Goal: Task Accomplishment & Management: Complete application form

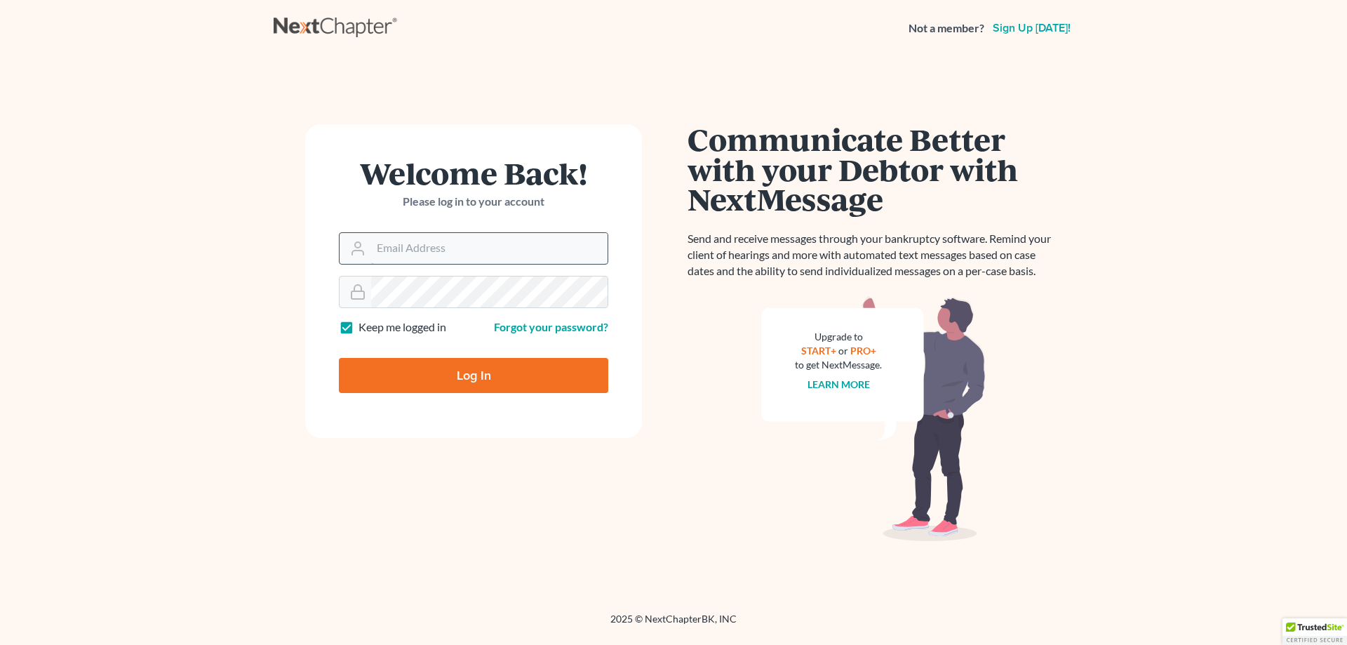
click at [445, 253] on input "Email Address" at bounding box center [489, 248] width 236 height 31
type input "[PERSON_NAME][EMAIL_ADDRESS][DOMAIN_NAME]"
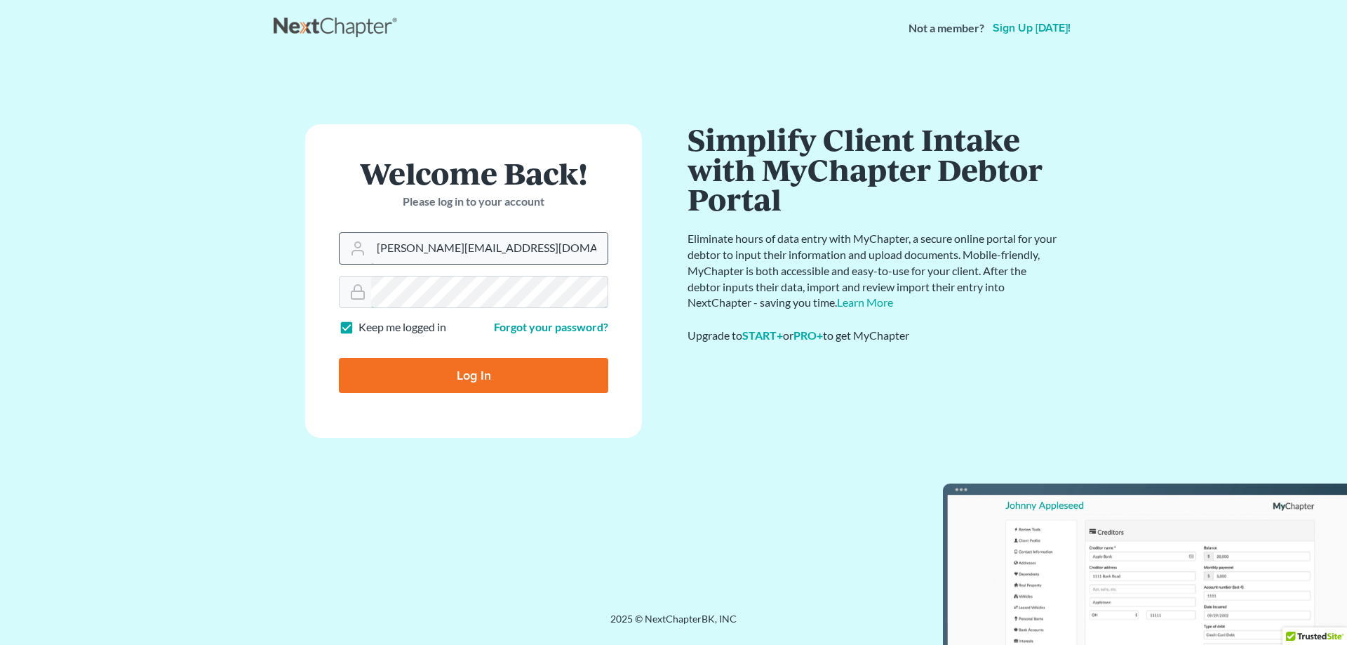
click at [339, 358] on input "Log In" at bounding box center [473, 375] width 269 height 35
type input "Thinking..."
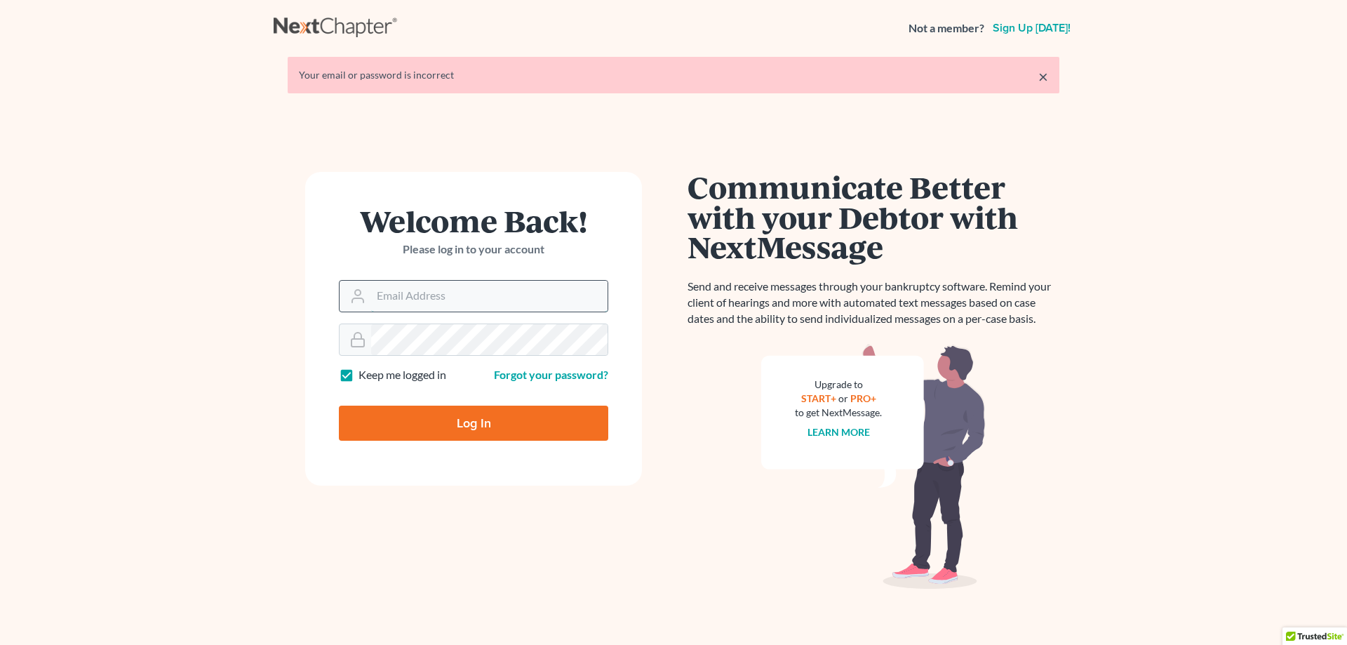
click at [463, 301] on input "Email Address" at bounding box center [489, 296] width 236 height 31
click at [522, 297] on input "erica@kinnairdlaw.com" at bounding box center [489, 296] width 236 height 31
type input "[PERSON_NAME][EMAIL_ADDRESS][DOMAIN_NAME]"
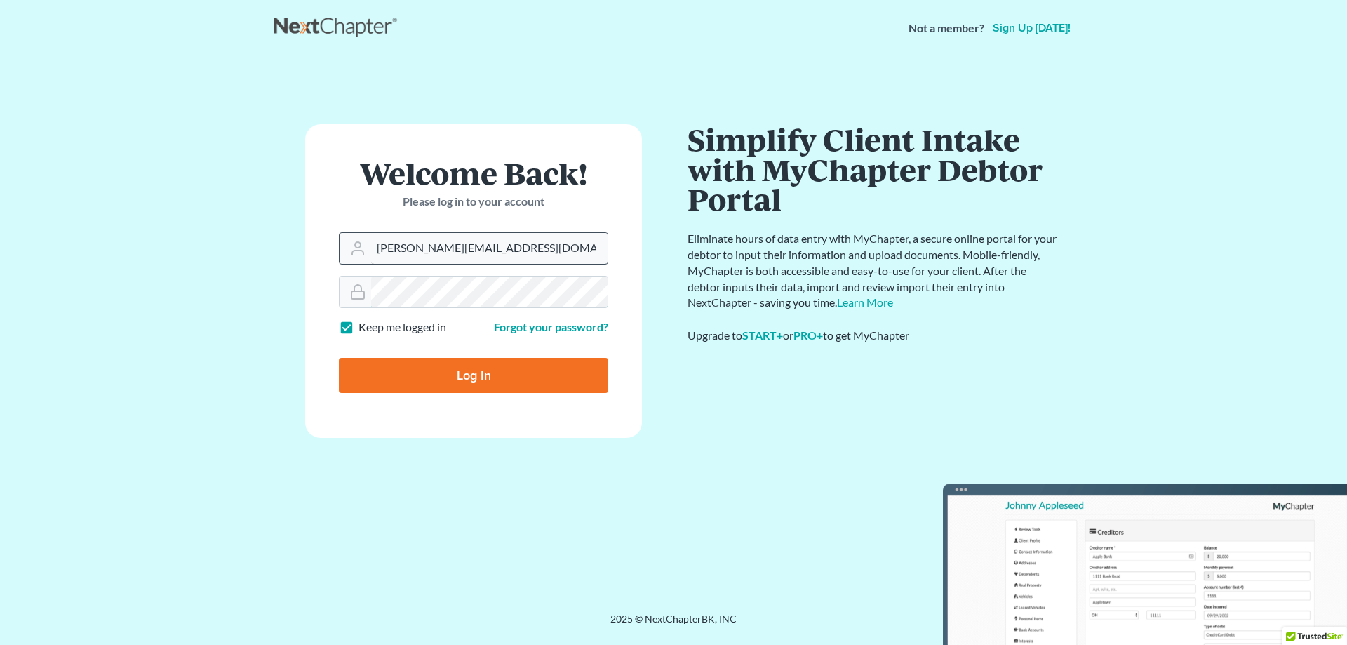
click at [339, 358] on input "Log In" at bounding box center [473, 375] width 269 height 35
type input "Thinking..."
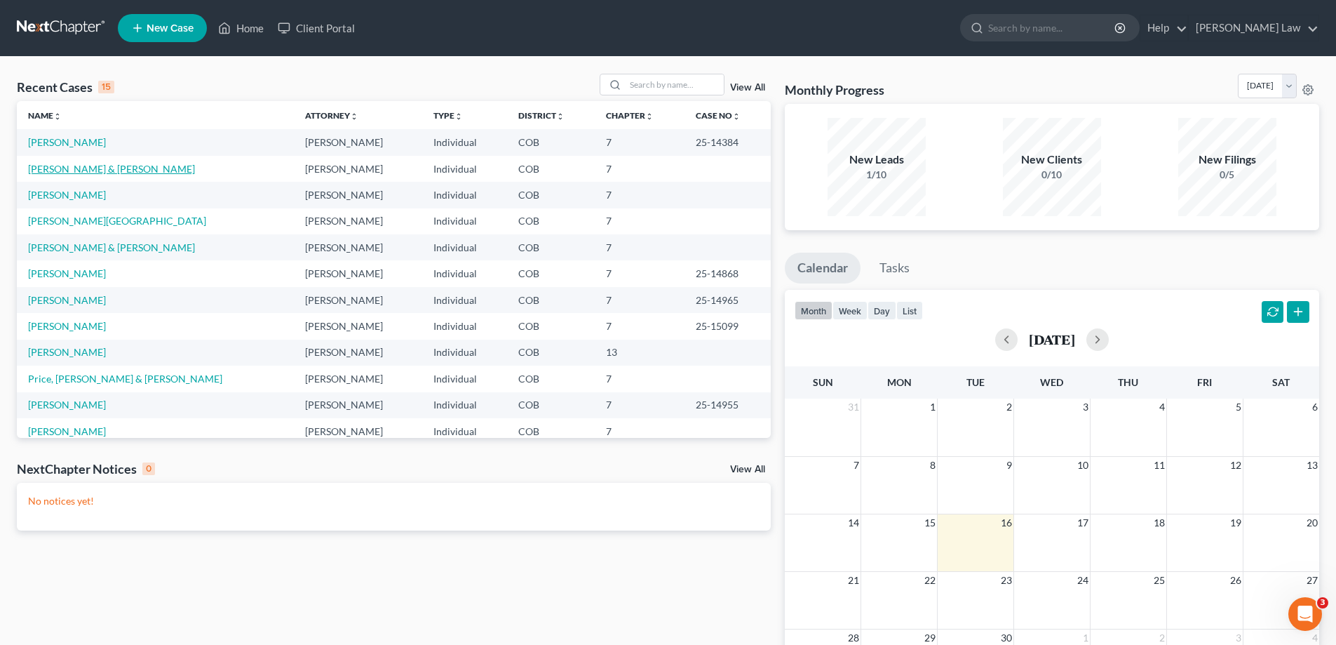
click at [81, 163] on link "[PERSON_NAME] & [PERSON_NAME]" at bounding box center [111, 169] width 167 height 12
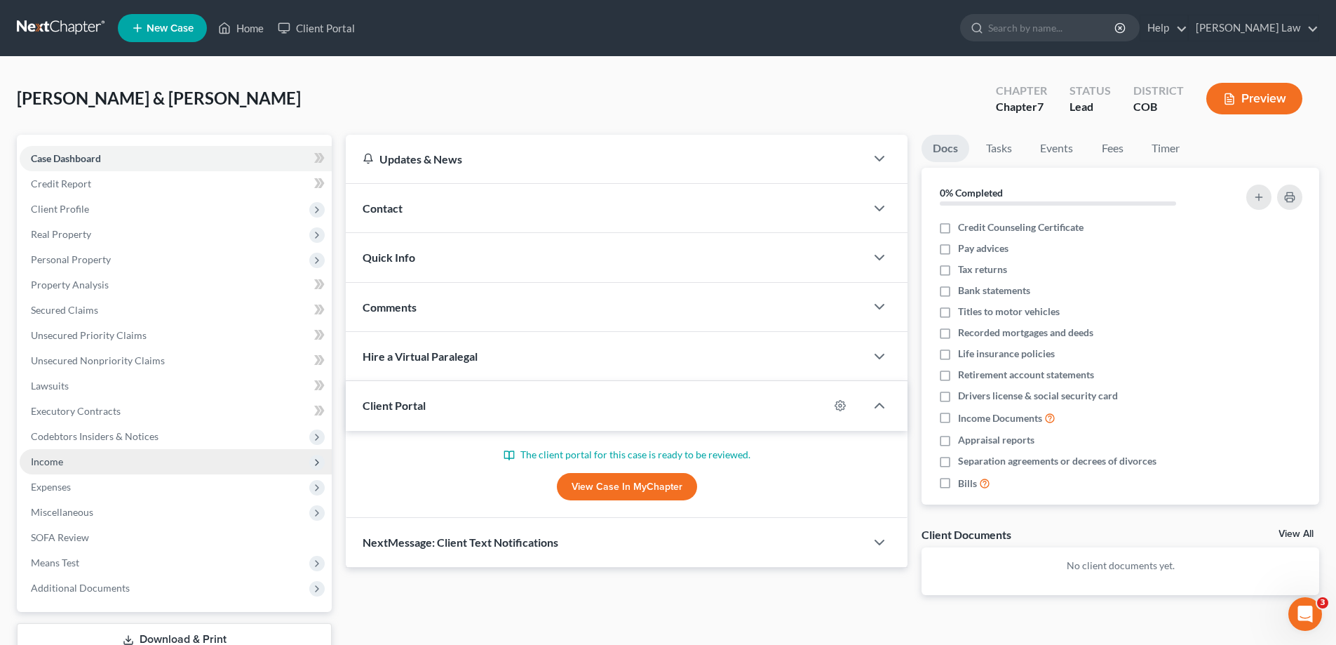
click at [68, 464] on span "Income" at bounding box center [176, 461] width 312 height 25
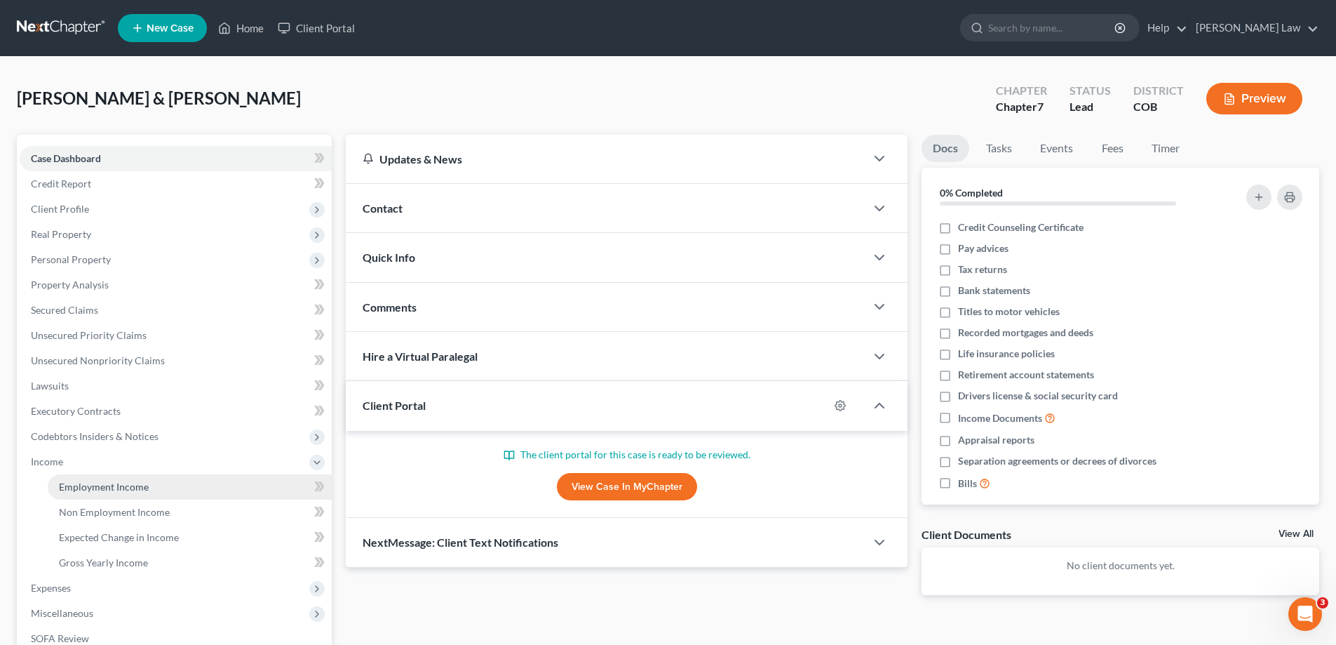
click at [89, 487] on span "Employment Income" at bounding box center [104, 486] width 90 height 12
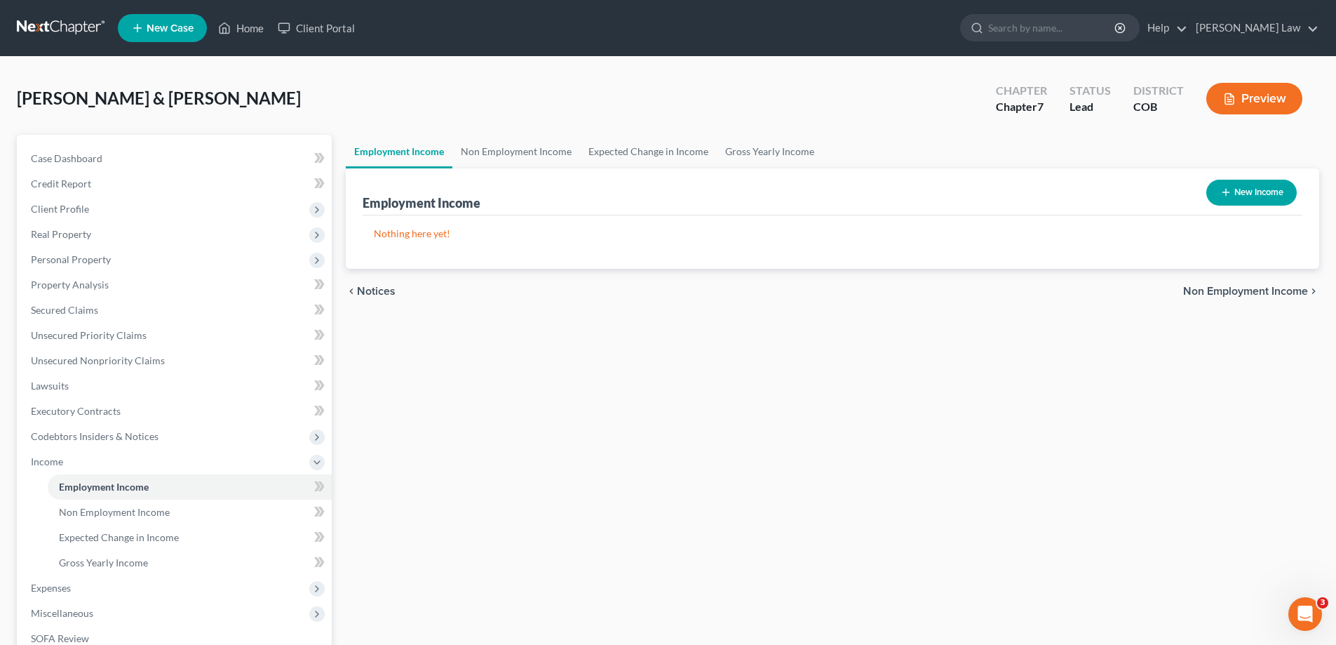
click at [1246, 191] on button "New Income" at bounding box center [1251, 193] width 90 height 26
select select "0"
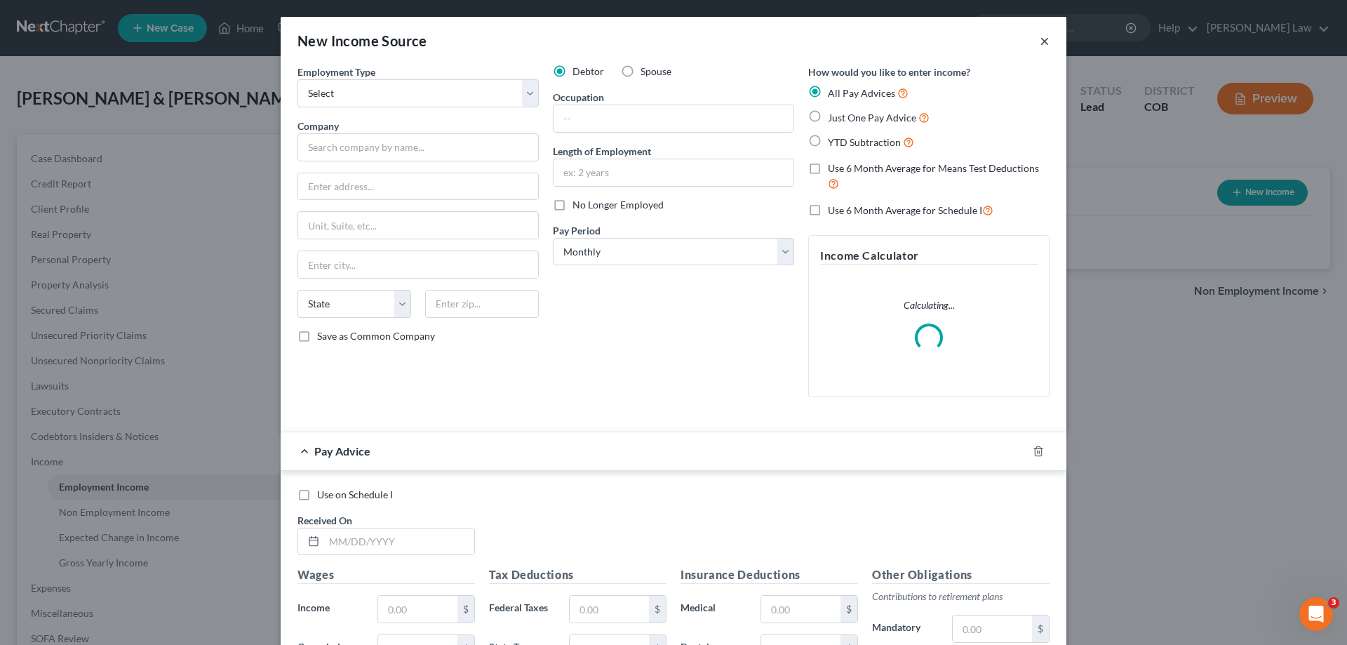
click at [1044, 46] on button "×" at bounding box center [1044, 40] width 10 height 17
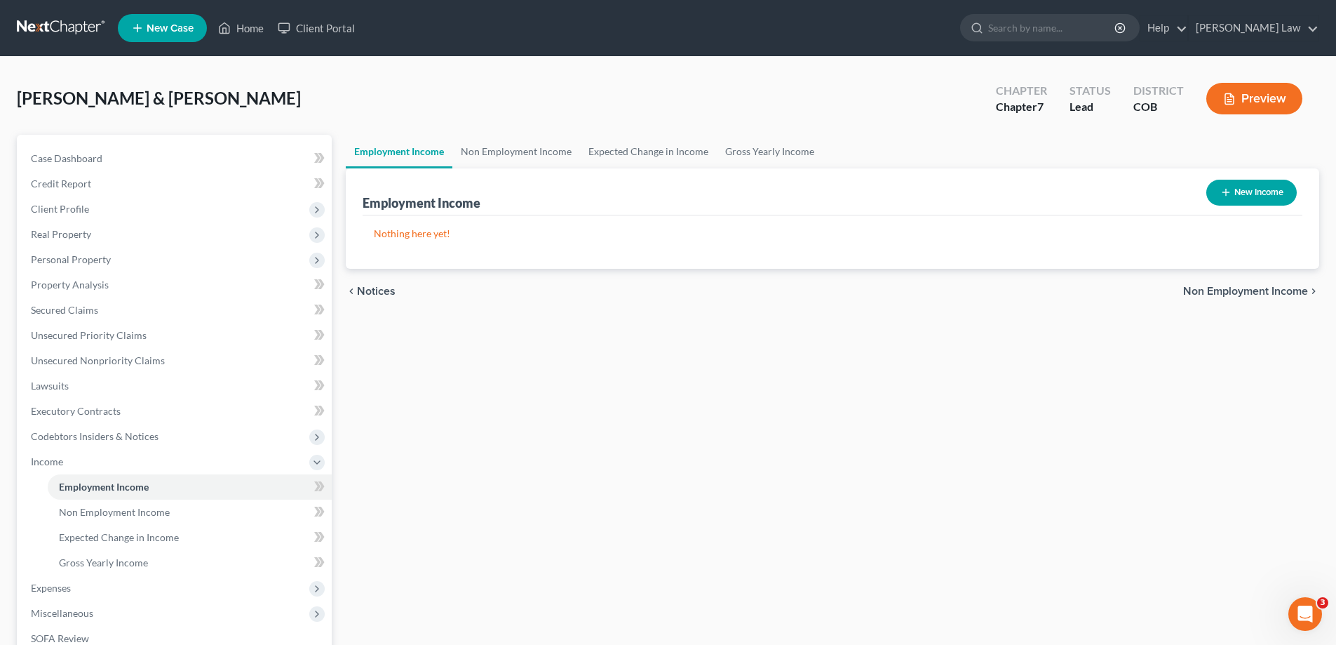
click at [1265, 196] on button "New Income" at bounding box center [1251, 193] width 90 height 26
select select "0"
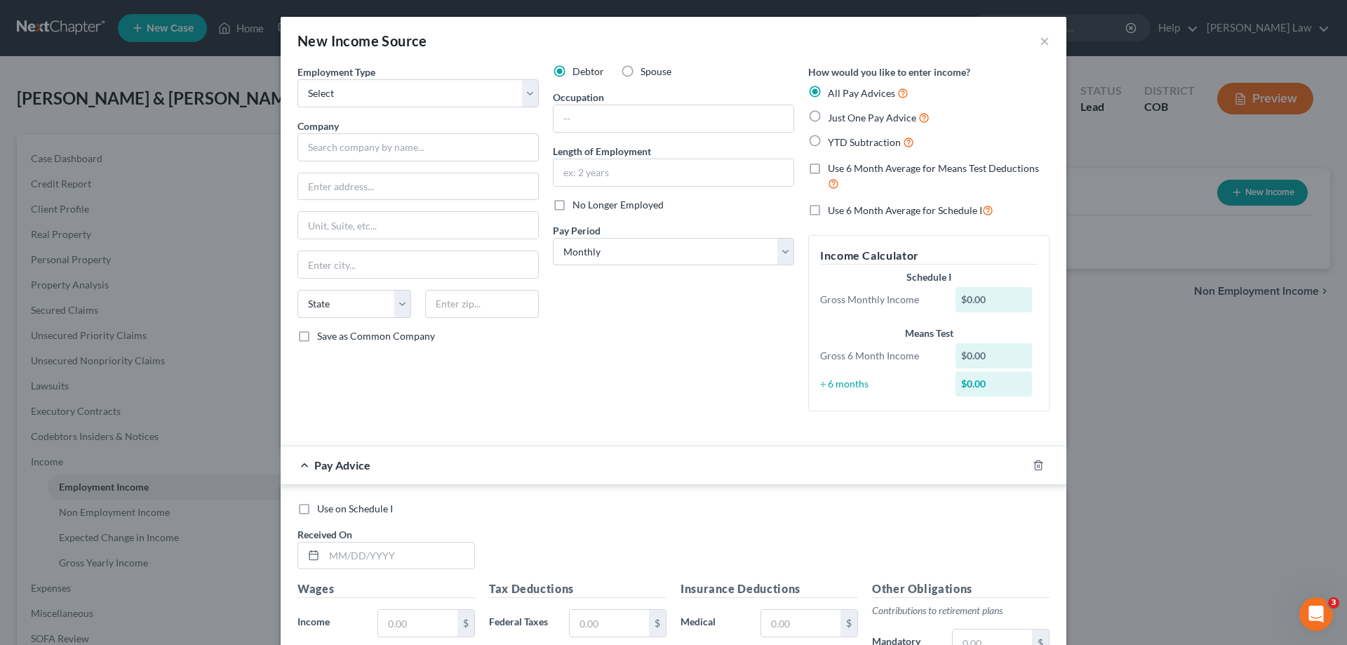
click at [828, 119] on label "Just One Pay Advice" at bounding box center [879, 117] width 102 height 16
click at [833, 119] on input "Just One Pay Advice" at bounding box center [837, 113] width 9 height 9
radio input "true"
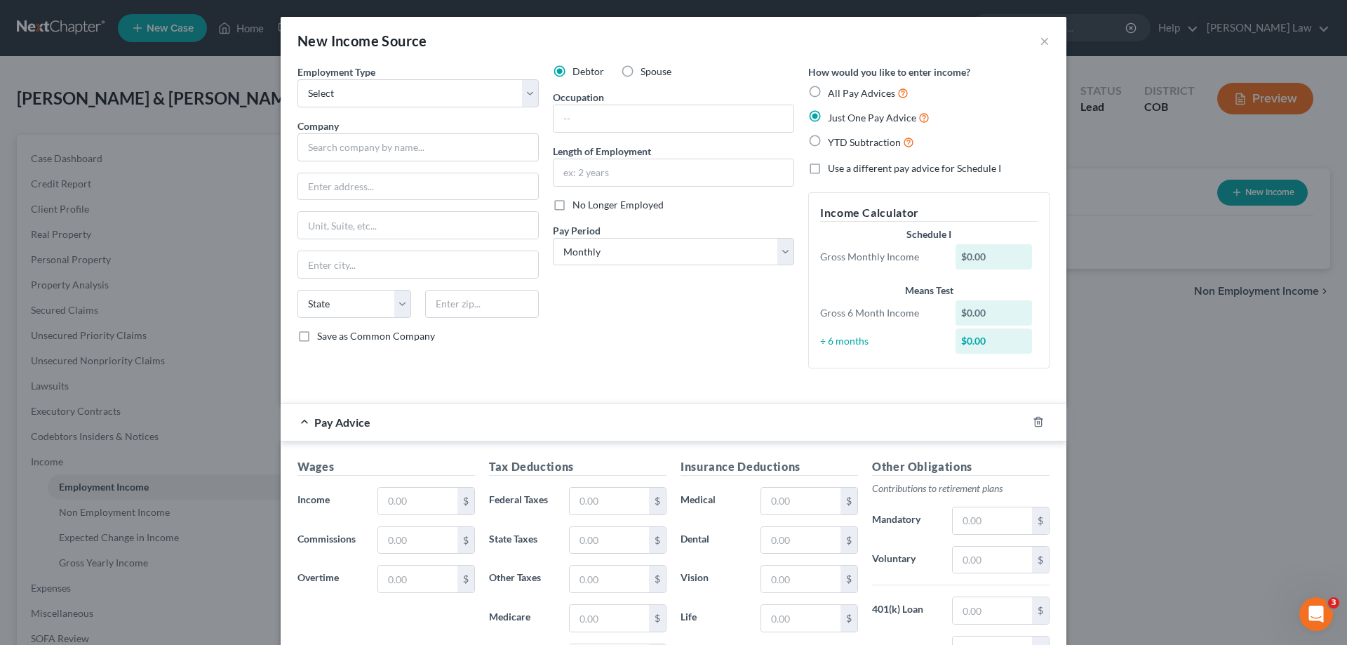
click at [828, 140] on label "YTD Subtraction" at bounding box center [871, 142] width 86 height 16
click at [833, 140] on input "YTD Subtraction" at bounding box center [837, 138] width 9 height 9
radio input "true"
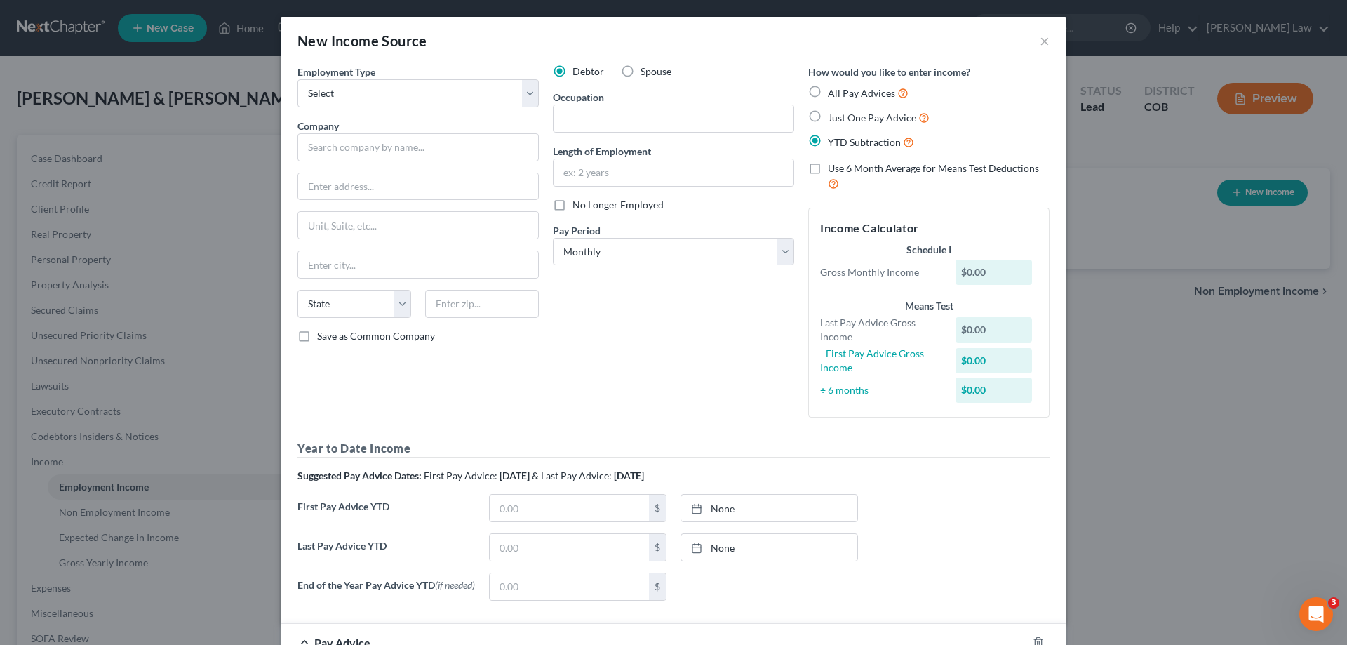
click at [828, 115] on label "Just One Pay Advice" at bounding box center [879, 117] width 102 height 16
click at [833, 115] on input "Just One Pay Advice" at bounding box center [837, 113] width 9 height 9
radio input "true"
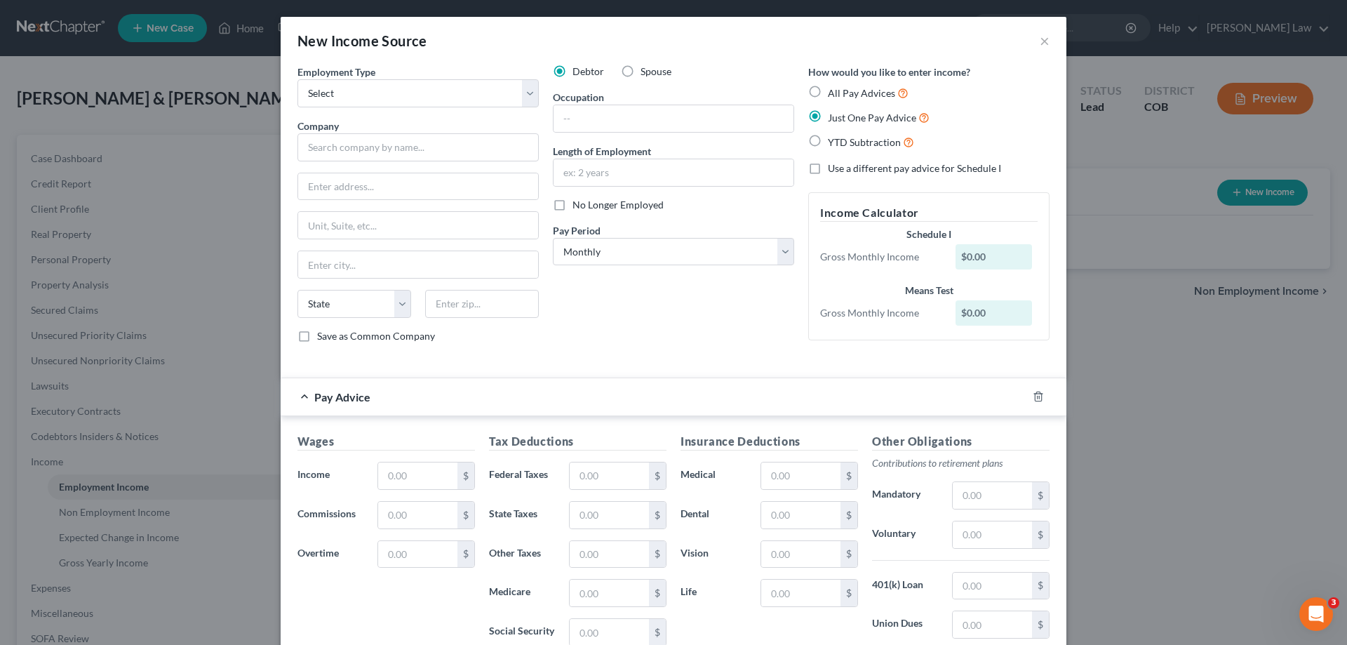
click at [828, 90] on label "All Pay Advices" at bounding box center [868, 93] width 81 height 16
click at [833, 90] on input "All Pay Advices" at bounding box center [837, 89] width 9 height 9
radio input "true"
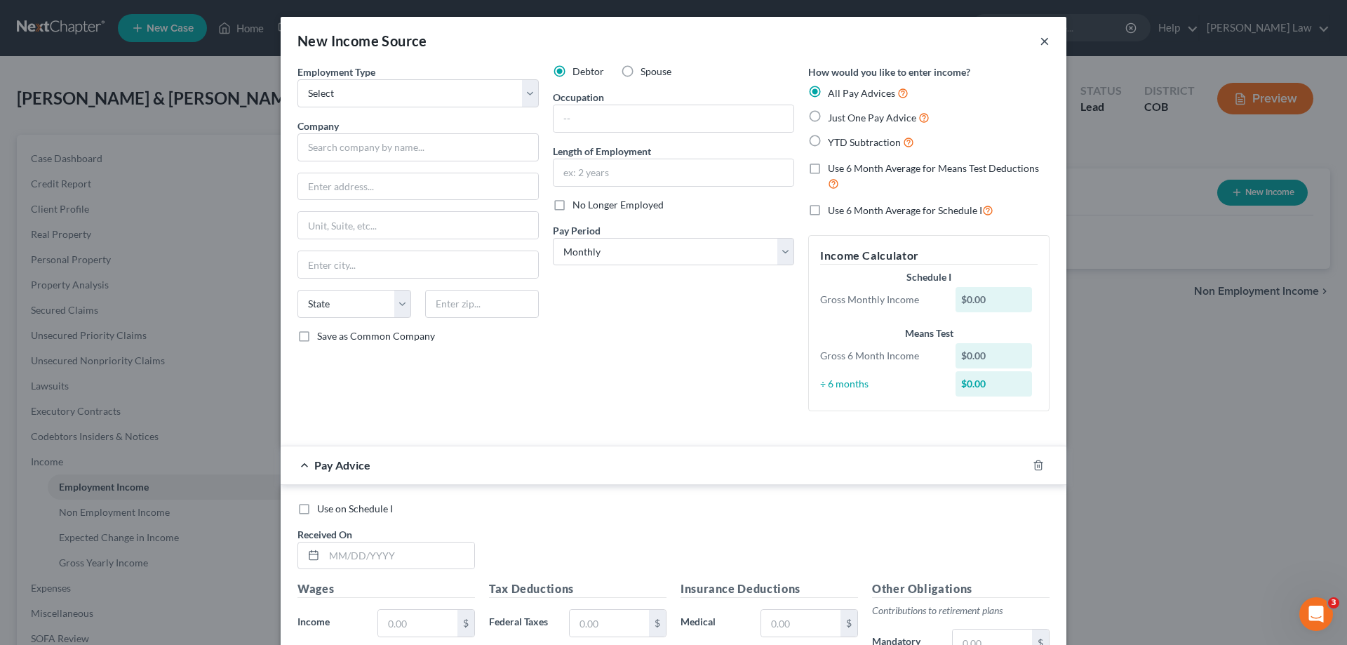
click at [1036, 40] on div "New Income Source ×" at bounding box center [674, 41] width 786 height 48
click at [1041, 41] on button "×" at bounding box center [1044, 40] width 10 height 17
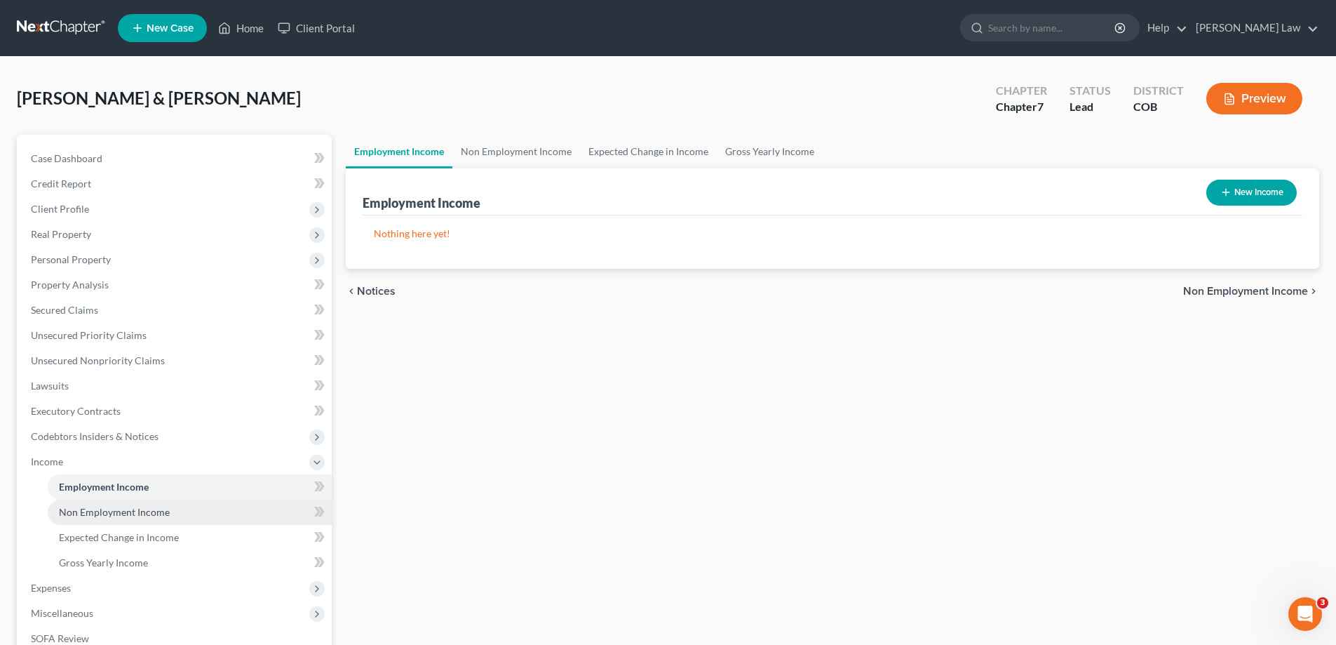
click at [154, 515] on span "Non Employment Income" at bounding box center [114, 512] width 111 height 12
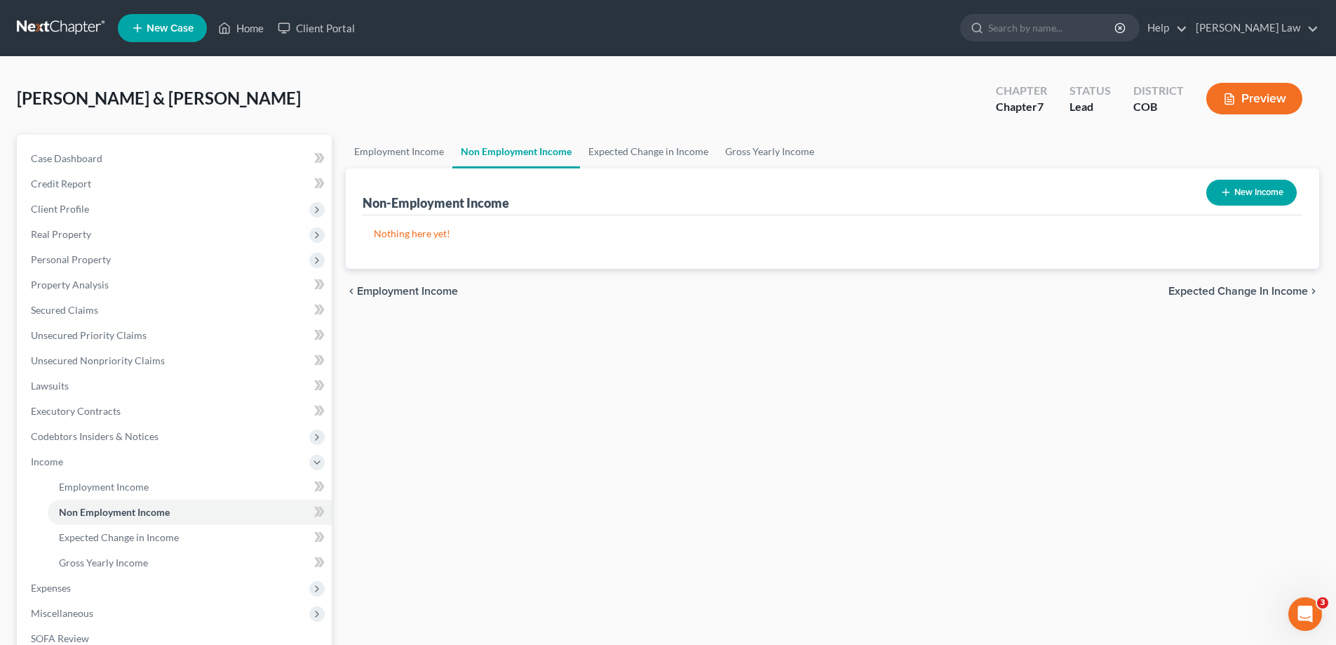
click at [1222, 198] on icon "button" at bounding box center [1225, 192] width 11 height 11
select select "0"
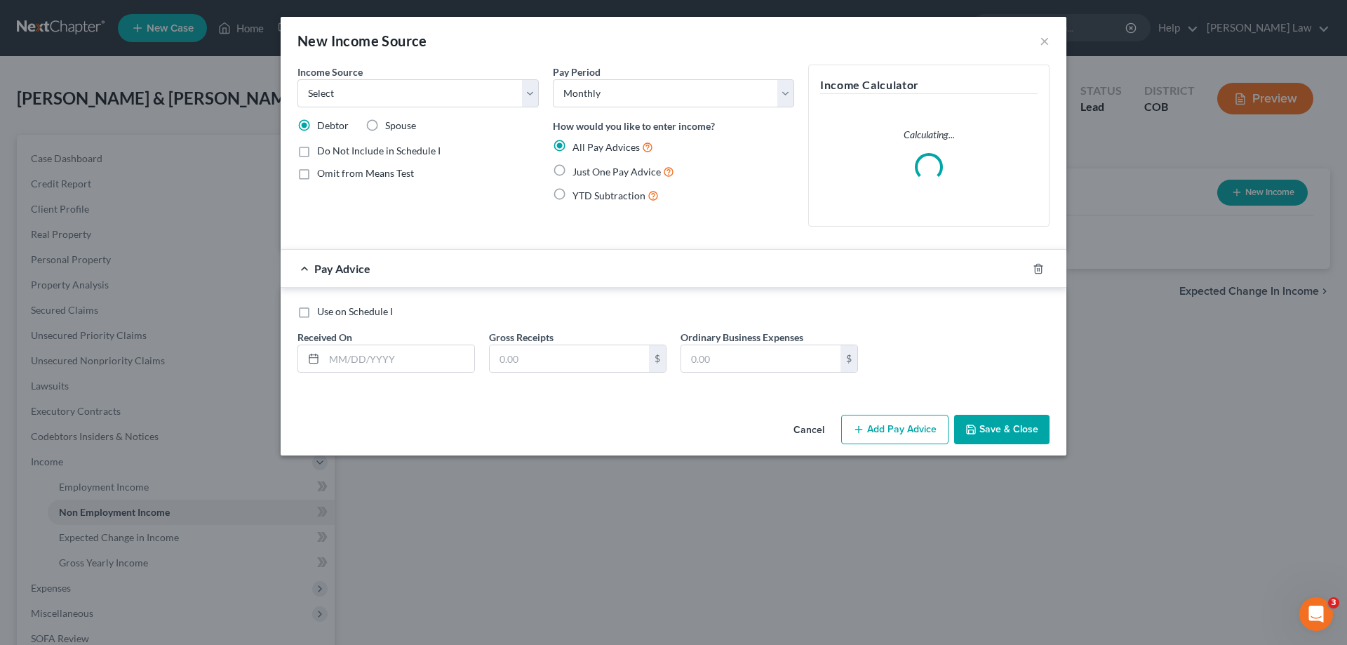
click at [314, 108] on div "Income Source * Select Unemployment Disability (from employer) Pension Retireme…" at bounding box center [417, 151] width 255 height 173
click at [339, 95] on select "Select Unemployment Disability (from employer) Pension Retirement Social Securi…" at bounding box center [417, 93] width 241 height 28
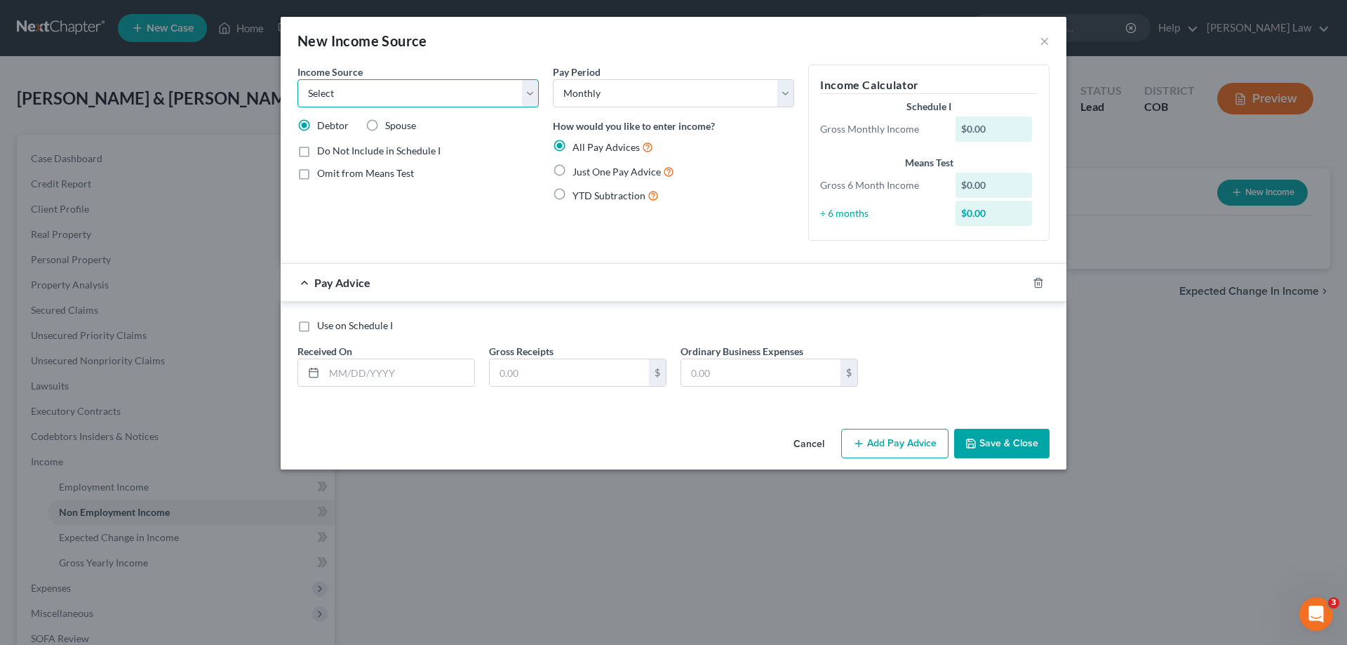
select select "10"
click at [297, 79] on select "Select Unemployment Disability (from employer) Pension Retirement Social Securi…" at bounding box center [417, 93] width 241 height 28
click at [360, 376] on input "text" at bounding box center [399, 372] width 150 height 27
type input "[DATE]"
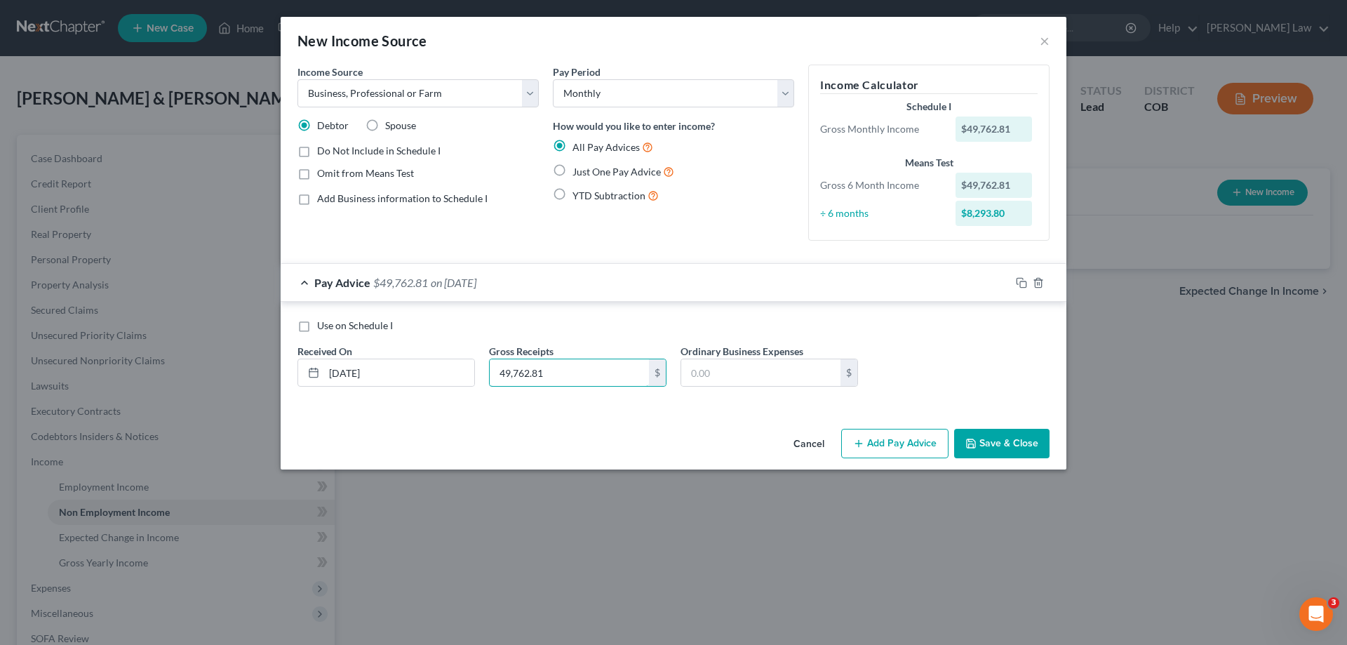
type input "49,762.81"
click at [886, 437] on button "Add Pay Advice" at bounding box center [894, 443] width 107 height 29
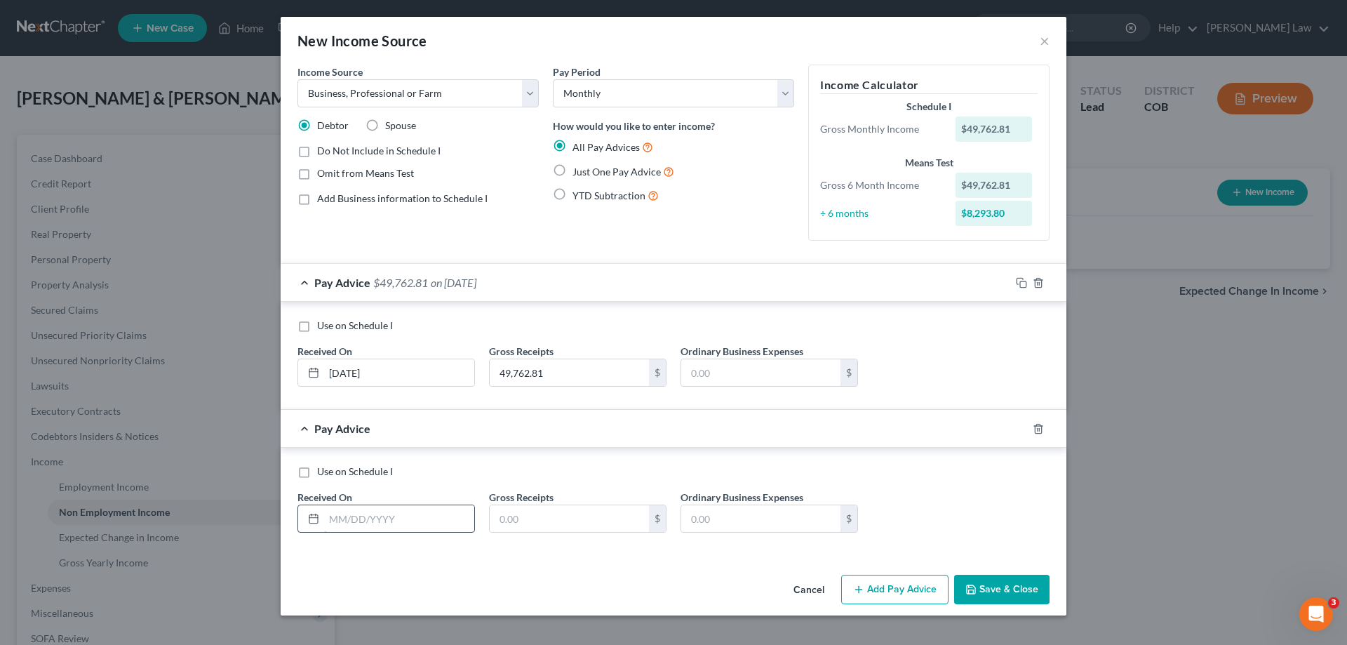
click at [353, 524] on input "text" at bounding box center [399, 518] width 150 height 27
type input "[DATE]"
type input "32.57"
click at [905, 584] on button "Add Pay Advice" at bounding box center [894, 588] width 107 height 29
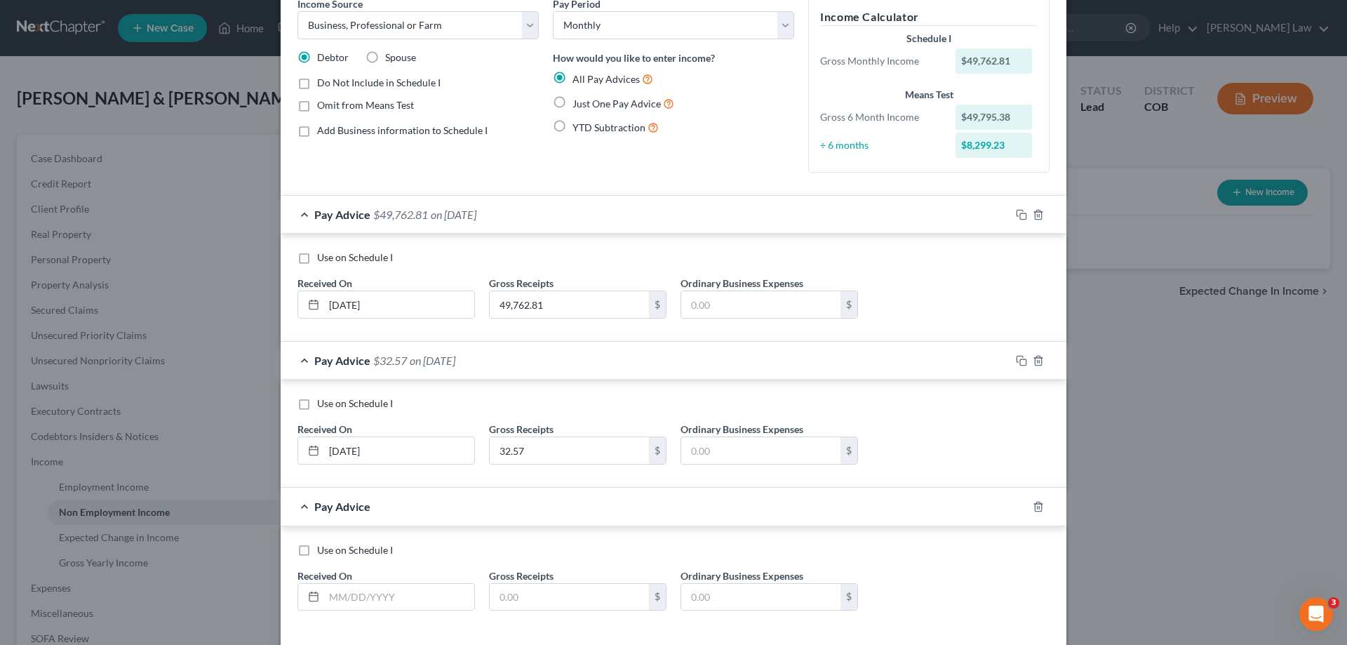
scroll to position [133, 0]
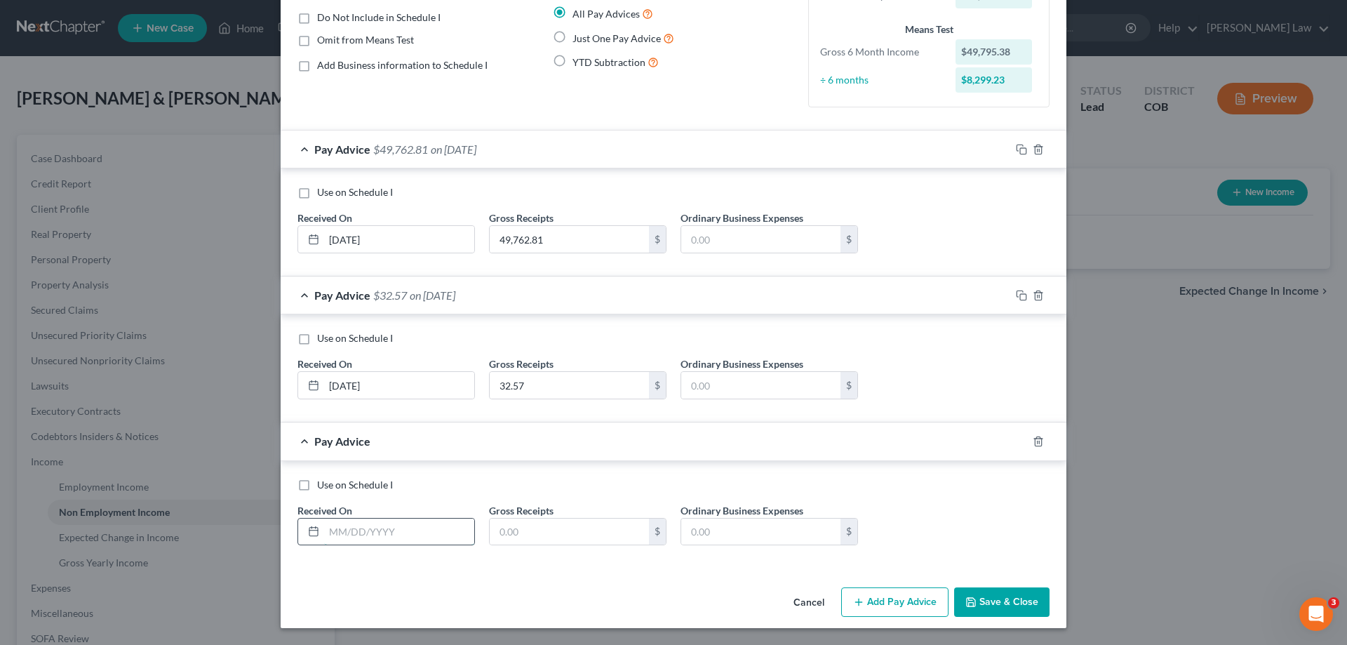
click at [370, 527] on input "text" at bounding box center [399, 531] width 150 height 27
type input "[DATE]"
type input "10.47"
click at [1016, 437] on icon "button" at bounding box center [1019, 439] width 6 height 6
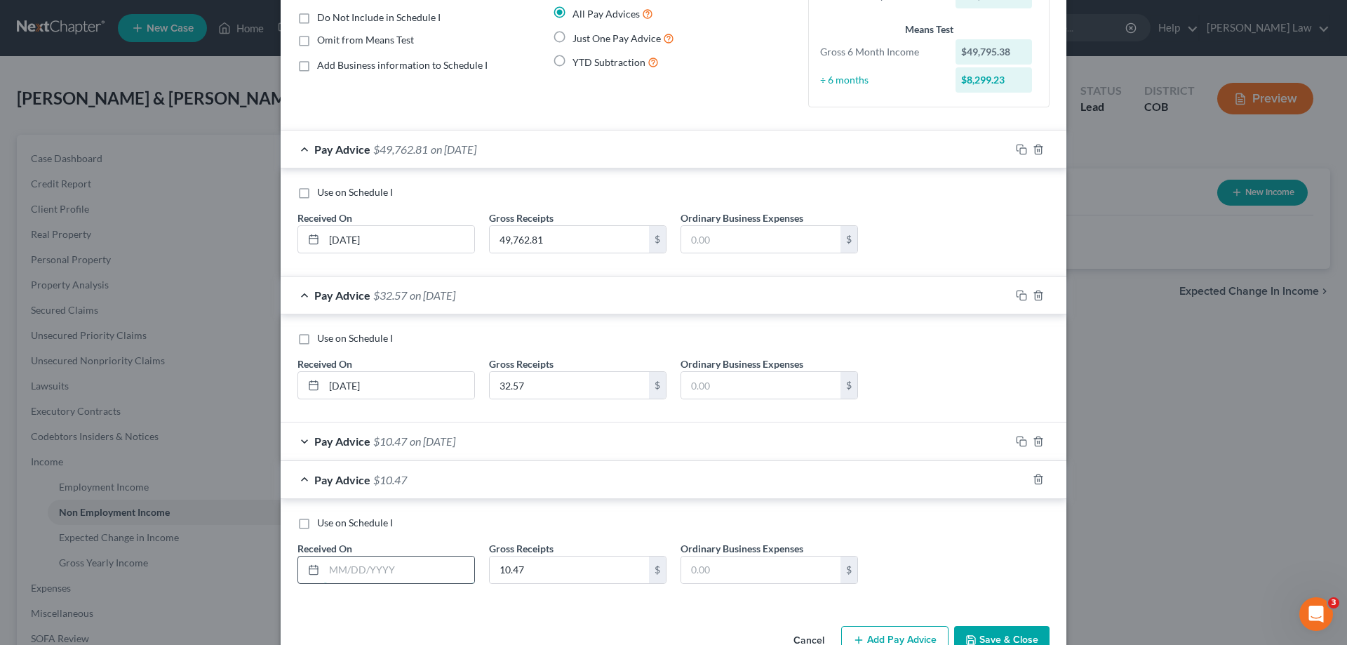
click at [356, 573] on input "text" at bounding box center [399, 569] width 150 height 27
type input "[DATE]"
type input "48.35"
click at [431, 148] on span "on [DATE]" at bounding box center [454, 148] width 46 height 13
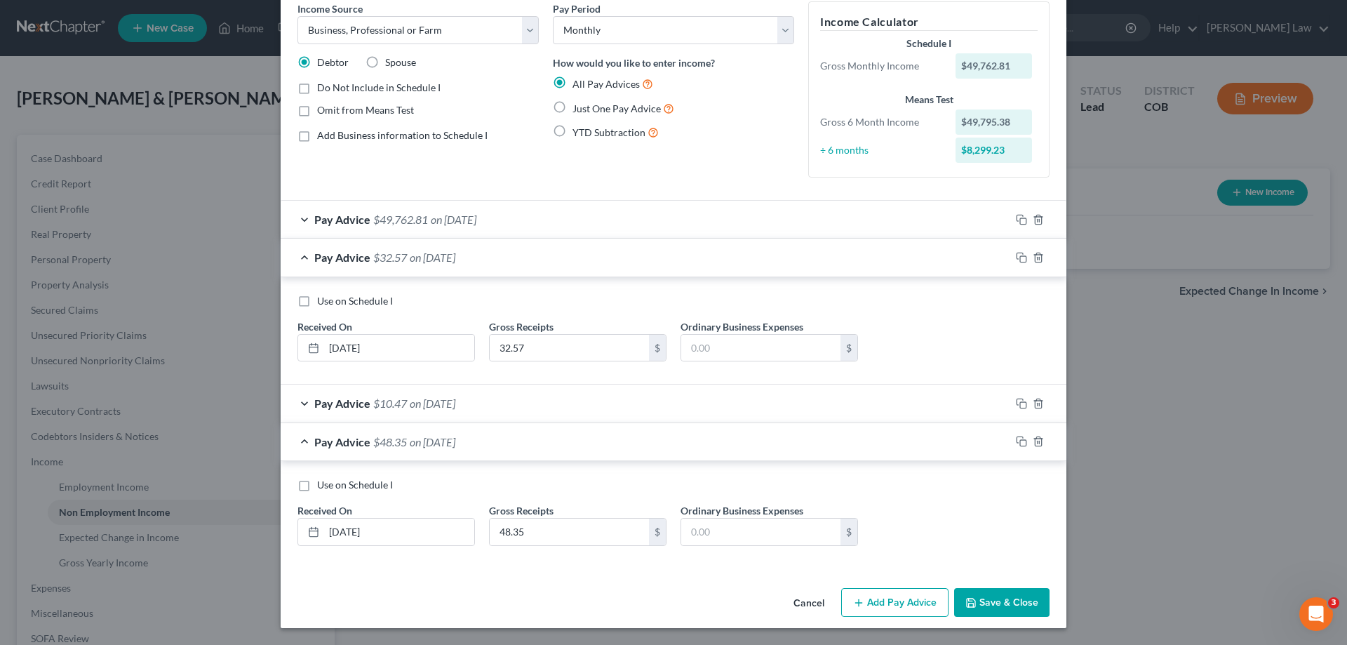
scroll to position [63, 0]
click at [429, 262] on span "on [DATE]" at bounding box center [433, 256] width 46 height 13
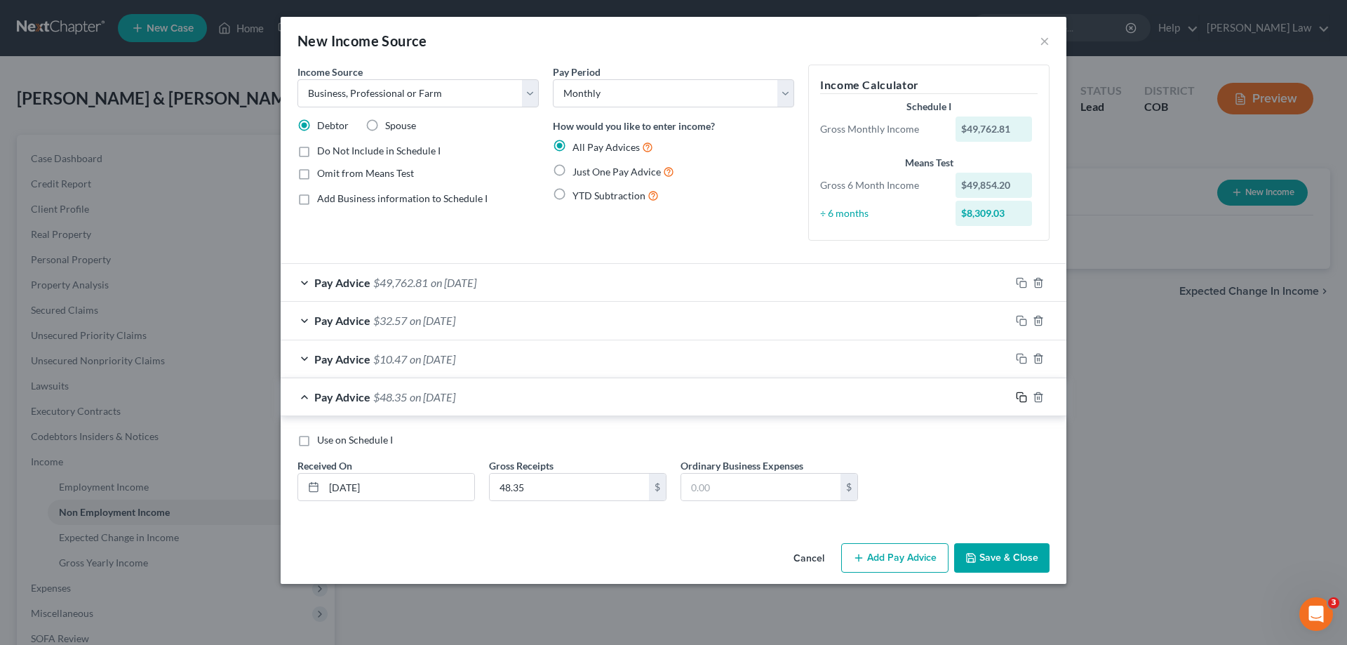
click at [1018, 399] on icon "button" at bounding box center [1021, 396] width 11 height 11
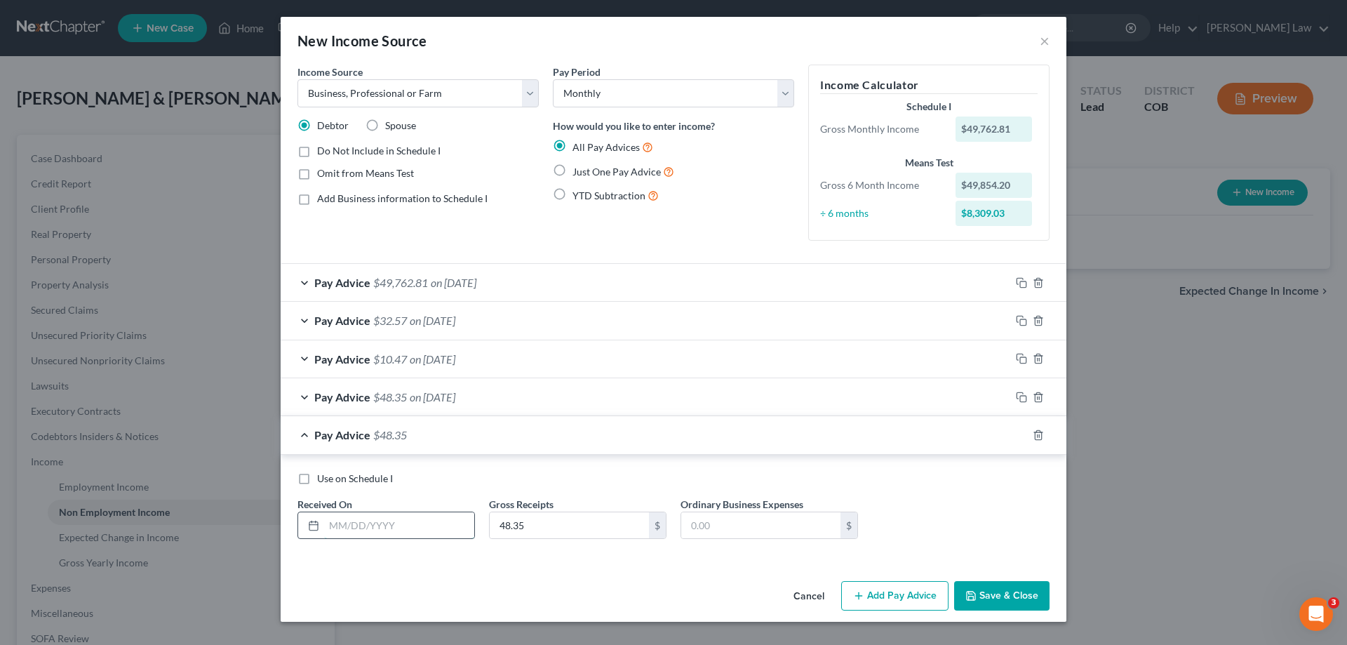
click at [336, 518] on input "text" at bounding box center [399, 525] width 150 height 27
type input "[DATE]"
type input "2,018.19"
click at [1022, 436] on icon "button" at bounding box center [1021, 434] width 11 height 11
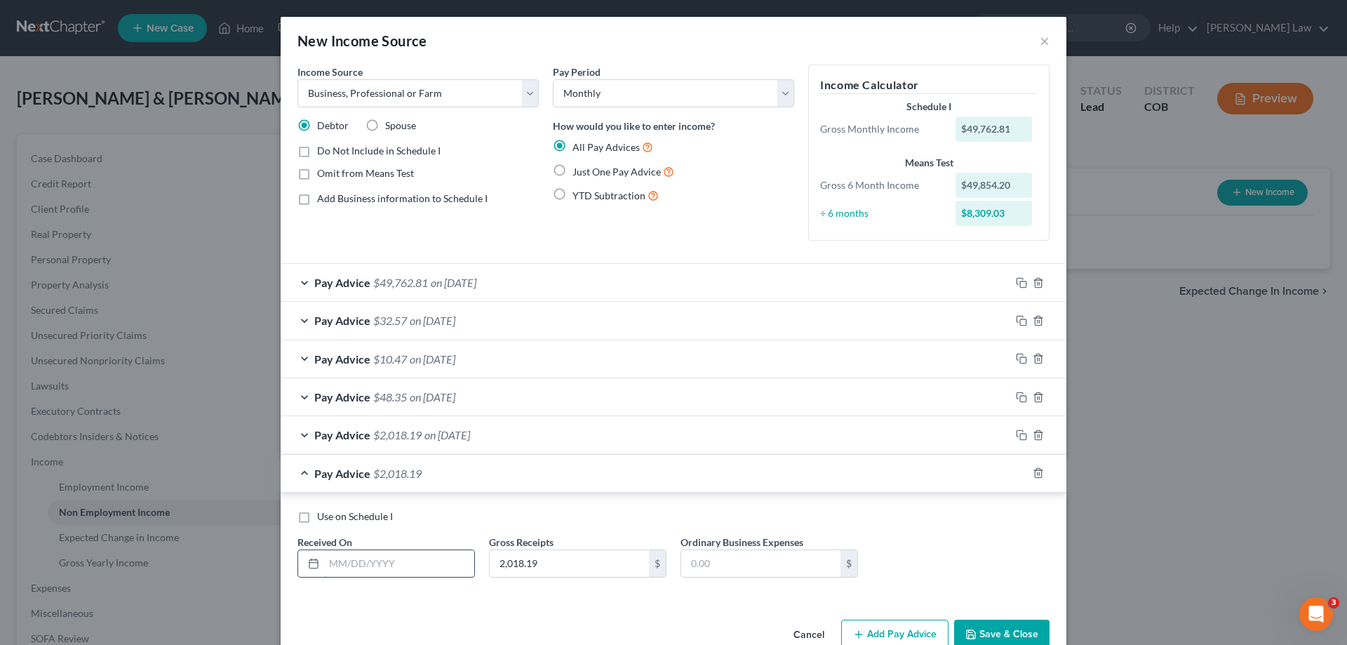
click at [389, 557] on input "text" at bounding box center [399, 563] width 150 height 27
type input "[DATE]"
type input "30.00"
click at [1016, 471] on icon "button" at bounding box center [1021, 472] width 11 height 11
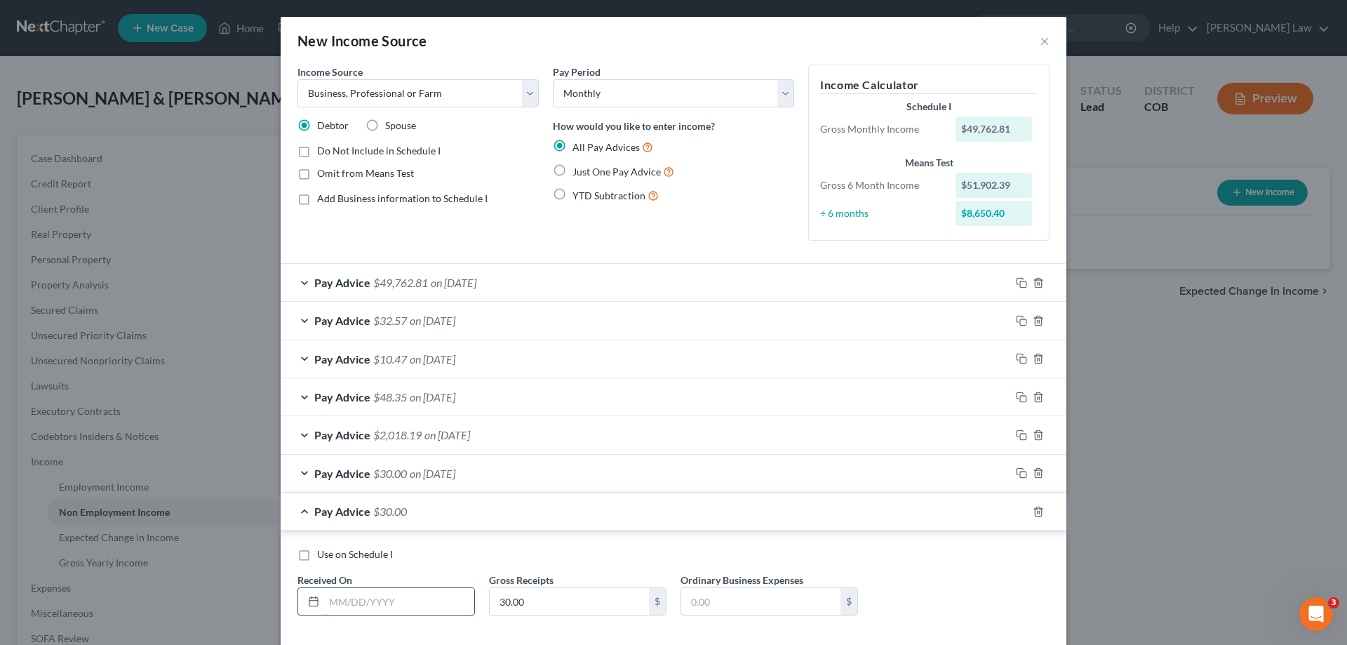
click at [367, 595] on input "text" at bounding box center [399, 601] width 150 height 27
type input "[DATE]"
type input "9.01"
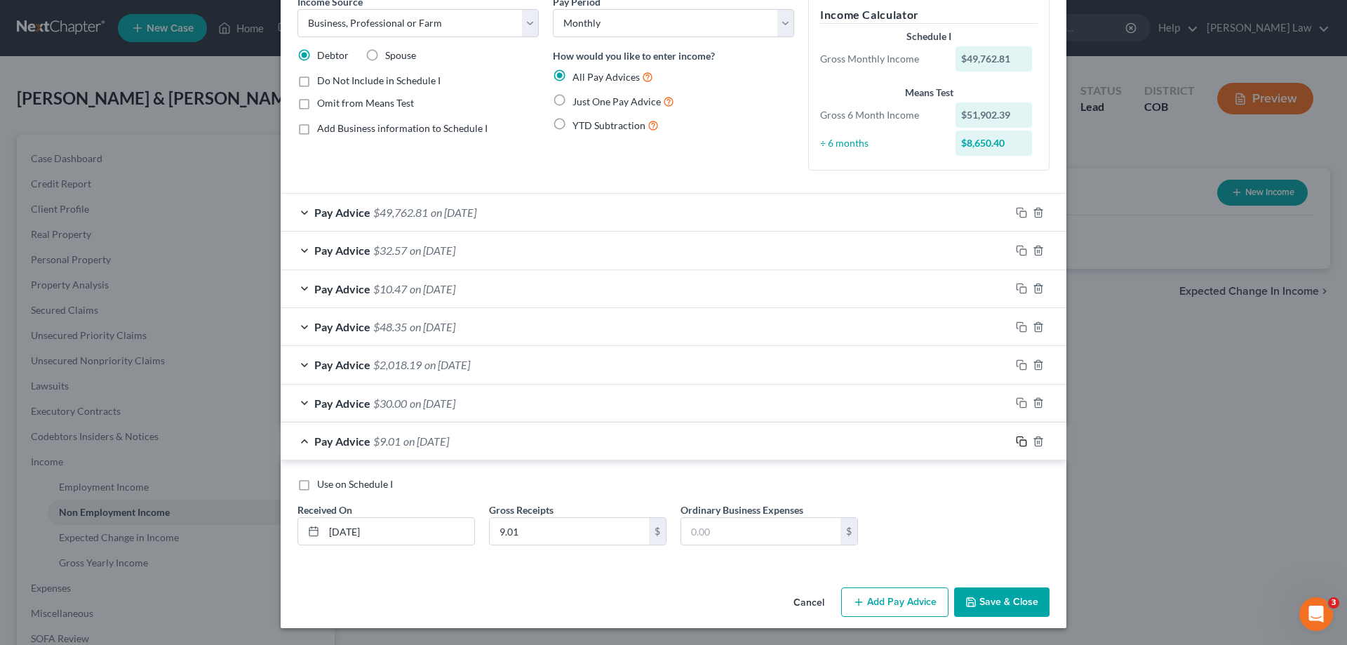
drag, startPoint x: 1019, startPoint y: 444, endPoint x: 865, endPoint y: 464, distance: 154.8
click at [1018, 445] on icon "button" at bounding box center [1021, 441] width 11 height 11
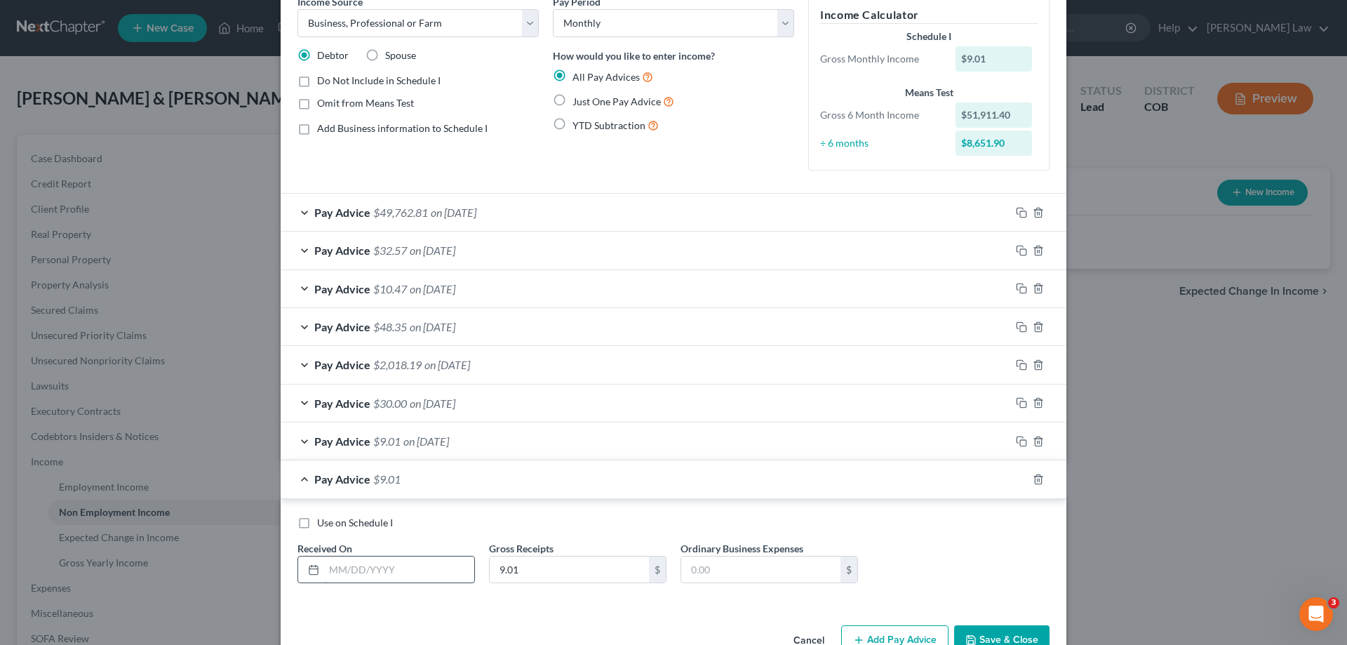
click at [407, 564] on input "text" at bounding box center [399, 569] width 150 height 27
type input "08/05/20258"
type input "3"
click at [407, 564] on input "08/05/20258" at bounding box center [399, 569] width 150 height 27
type input "[DATE]"
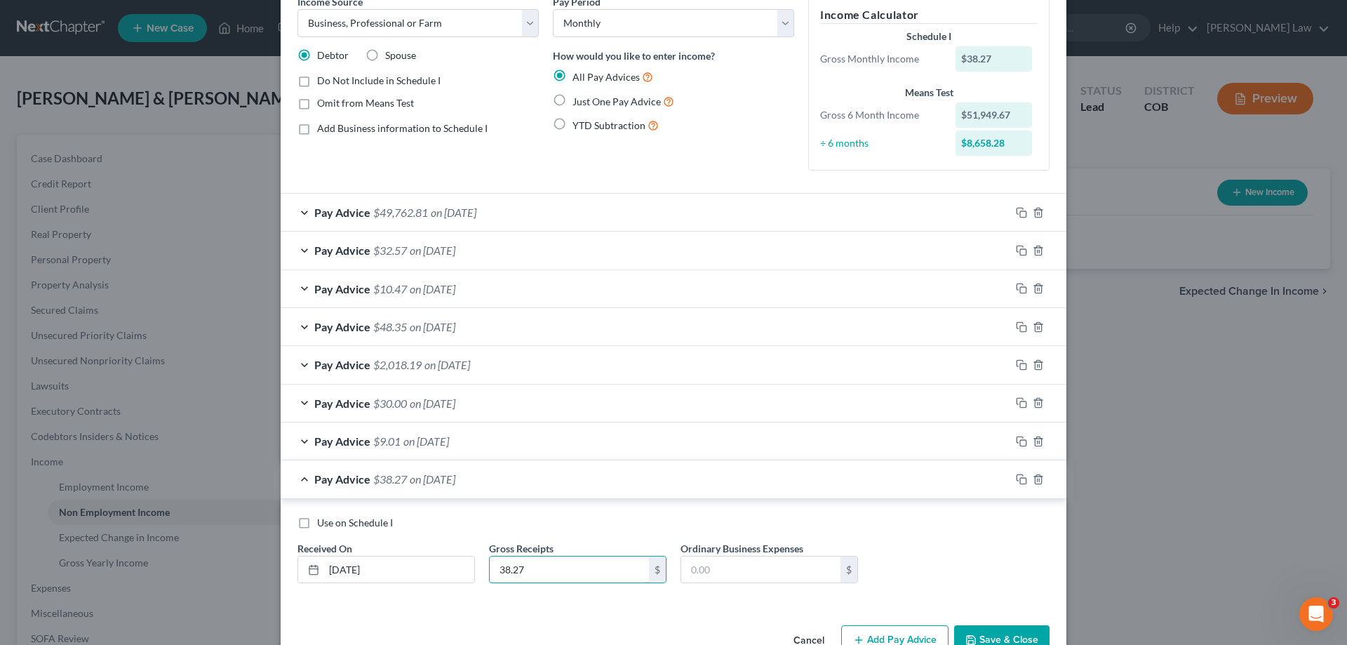
type input "38.27"
click at [990, 635] on button "Save & Close" at bounding box center [1001, 639] width 95 height 29
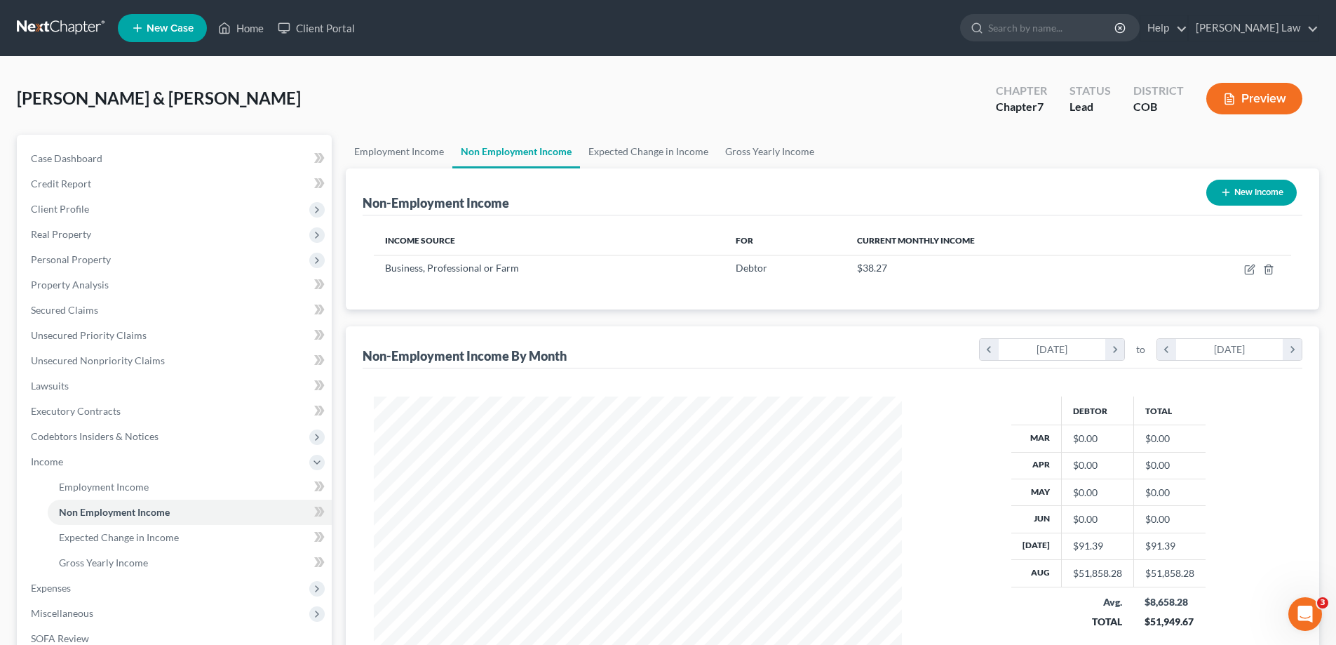
scroll to position [701080, 700791]
drag, startPoint x: 1045, startPoint y: 572, endPoint x: 1220, endPoint y: 583, distance: 175.7
click at [1220, 583] on div "Debtor Total Mar $0.00 $0.00 Apr $0.00 $0.00 May $0.00 $0.00 Jun $0.00 $0.00 [D…" at bounding box center [1108, 527] width 394 height 262
copy tr "Aug $51,858.28 $51,858.28"
click at [1121, 588] on td "Avg. TOTAL" at bounding box center [1097, 611] width 72 height 50
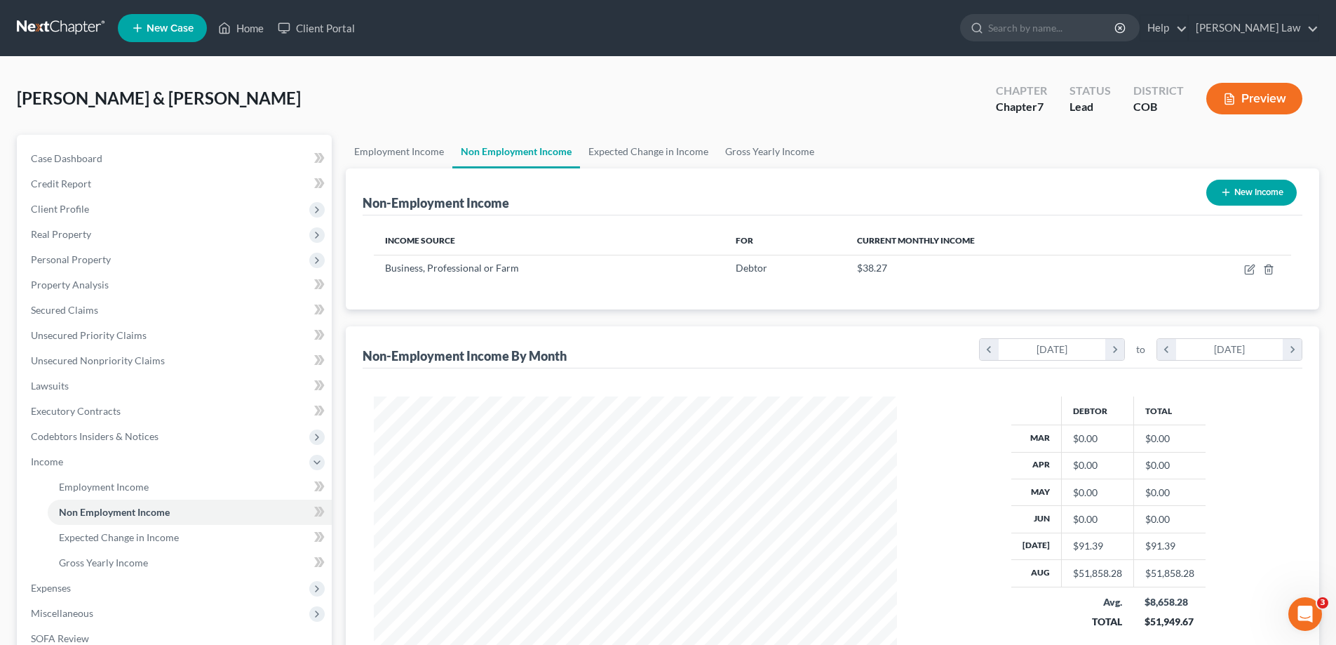
click at [1095, 578] on div "$51,858.28" at bounding box center [1097, 573] width 49 height 14
copy div "51,858.28"
